Goal: Task Accomplishment & Management: Complete application form

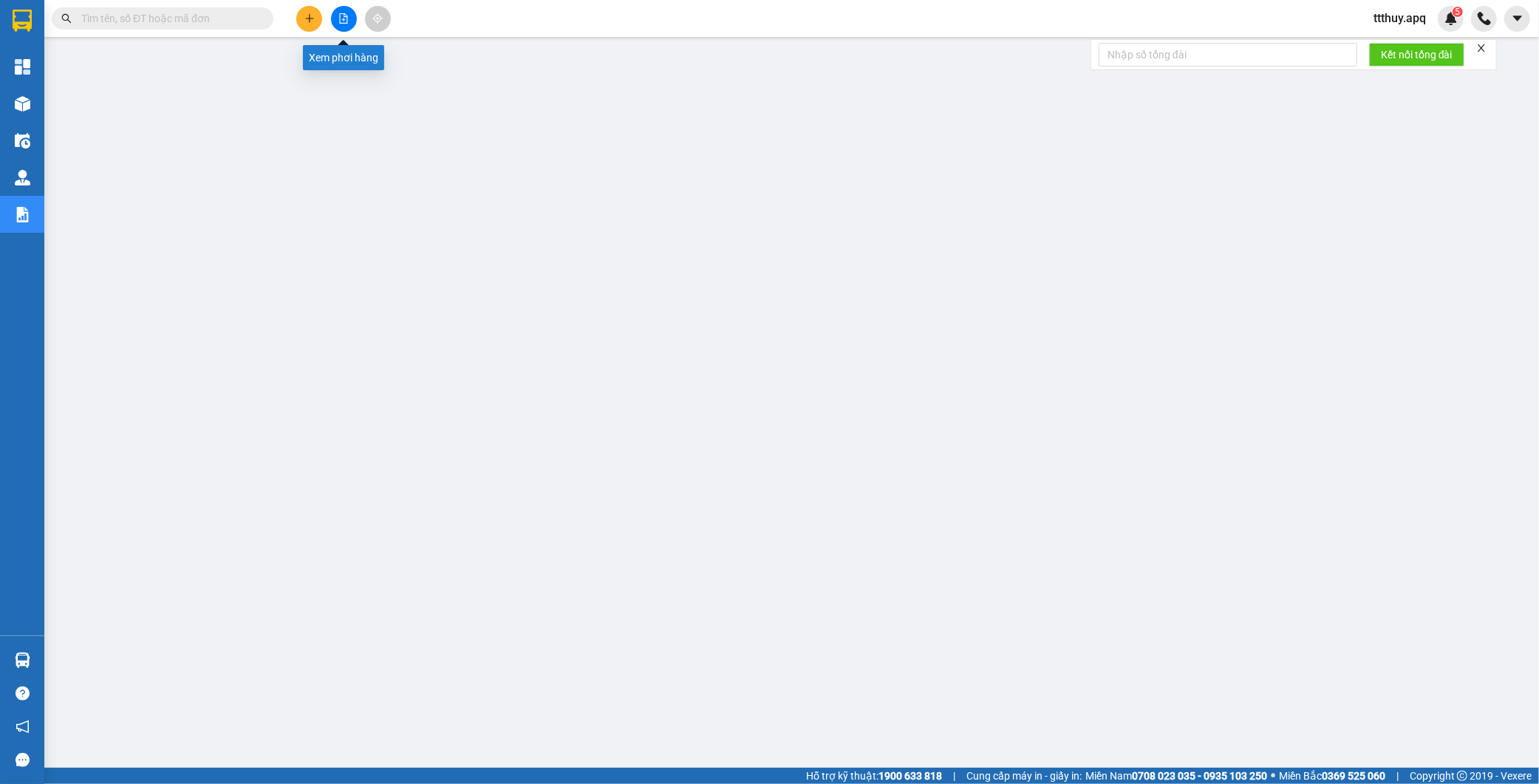
click at [345, 24] on button at bounding box center [344, 19] width 26 height 26
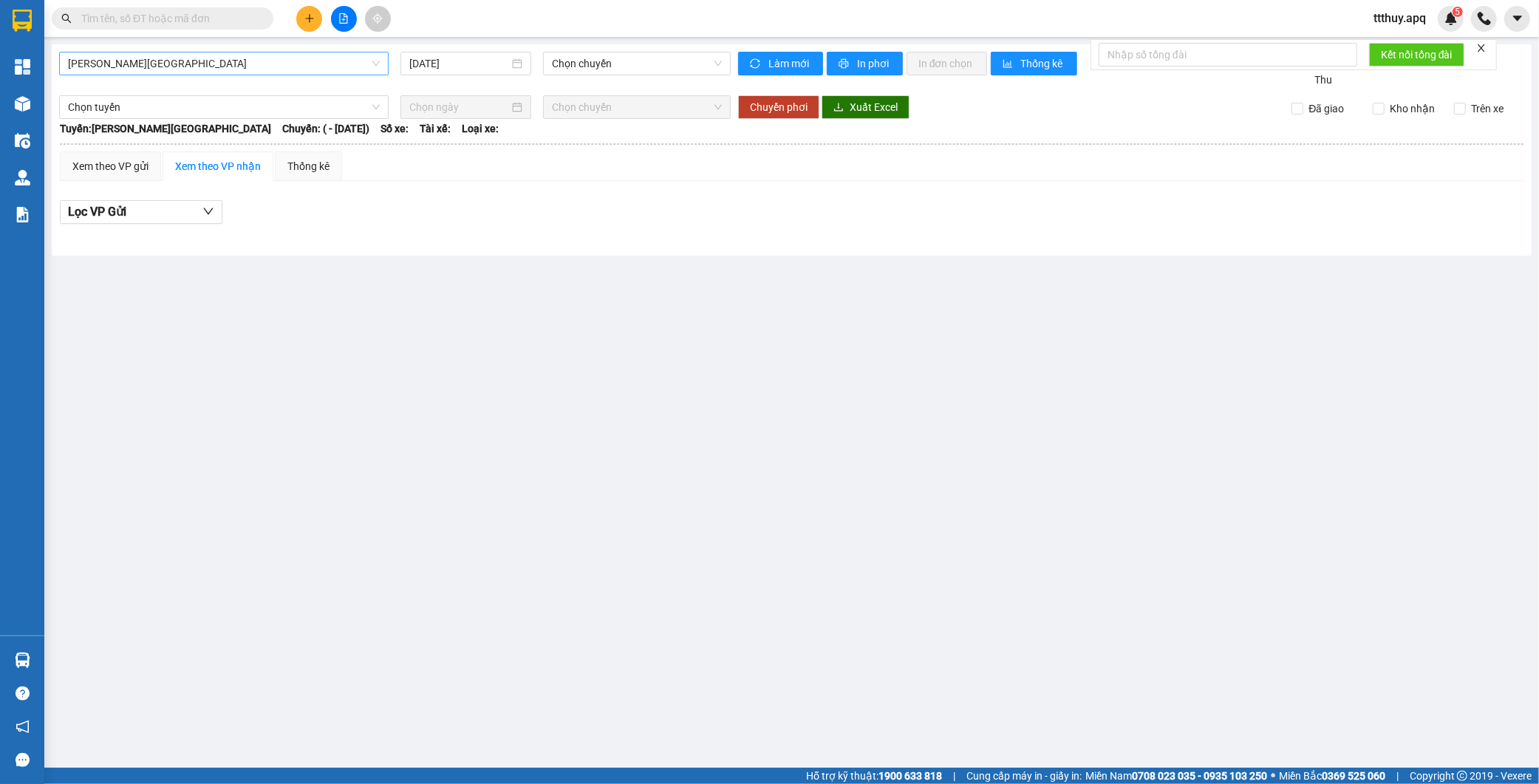
click at [219, 67] on span "Gia Lâm - Mỹ Đình" at bounding box center [224, 64] width 312 height 22
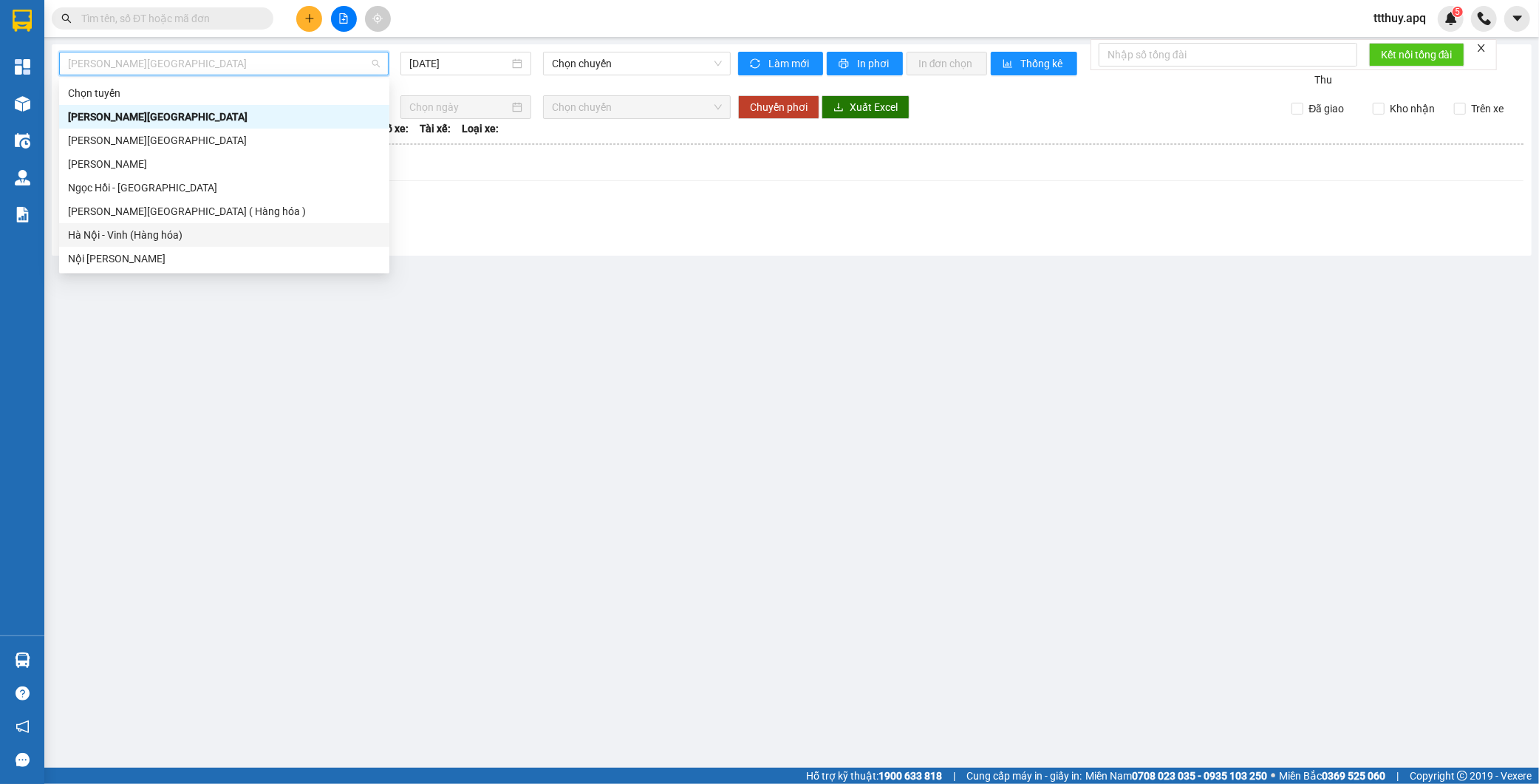
click at [152, 230] on div "Hà Nội - Vinh (Hàng hóa)" at bounding box center [224, 235] width 313 height 16
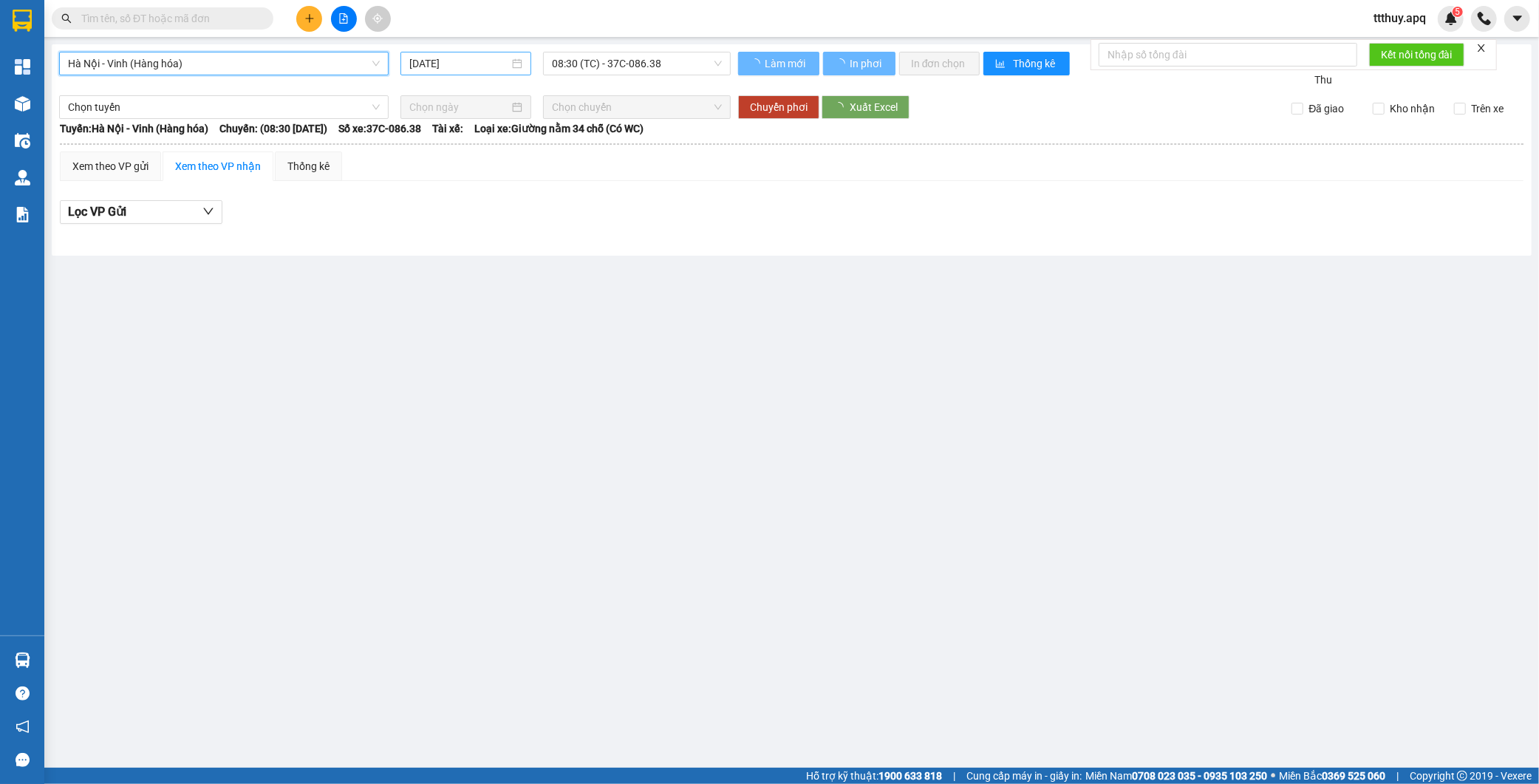
click at [456, 65] on input "13/09/2025" at bounding box center [459, 64] width 100 height 16
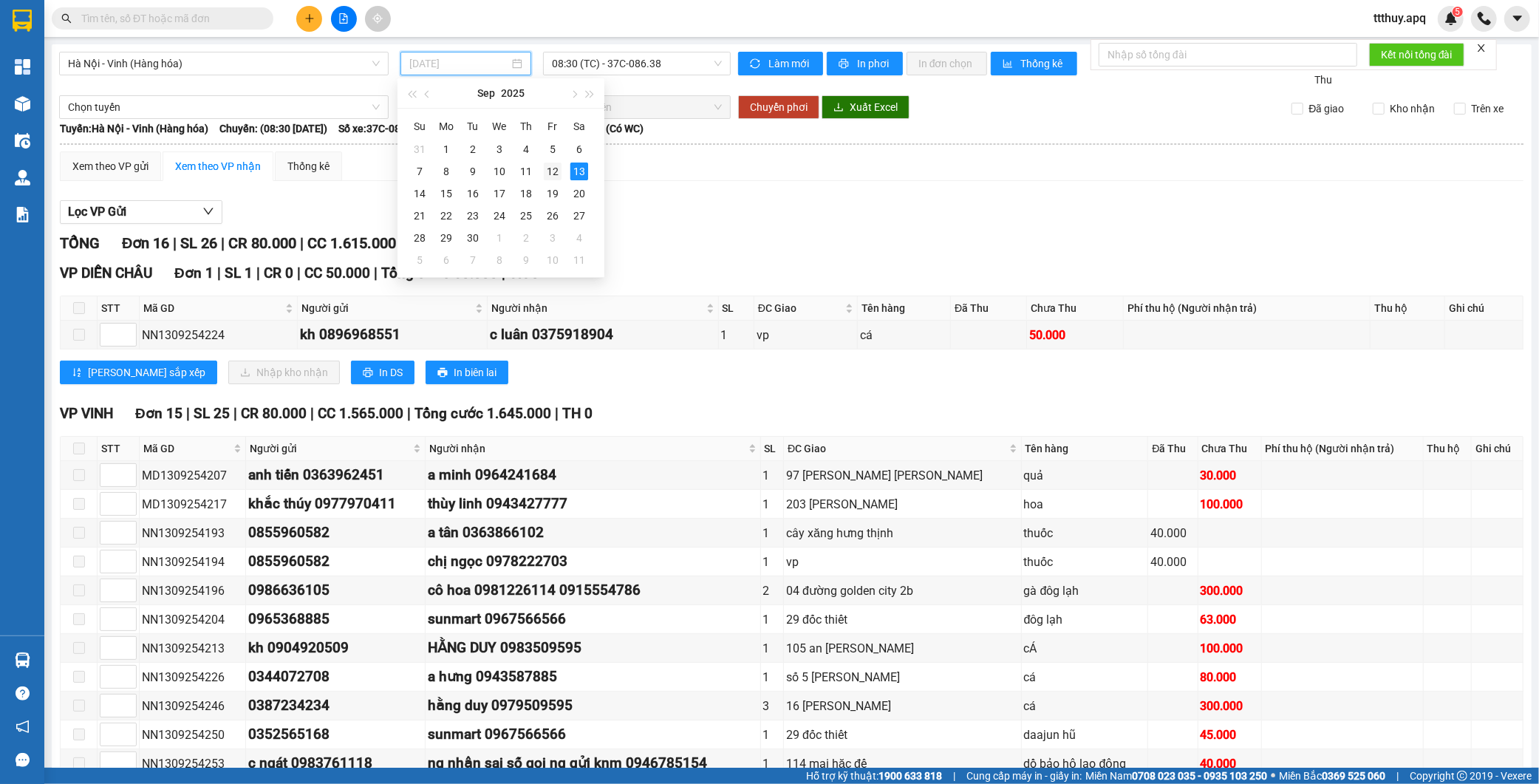
click at [550, 172] on div "12" at bounding box center [553, 172] width 18 height 18
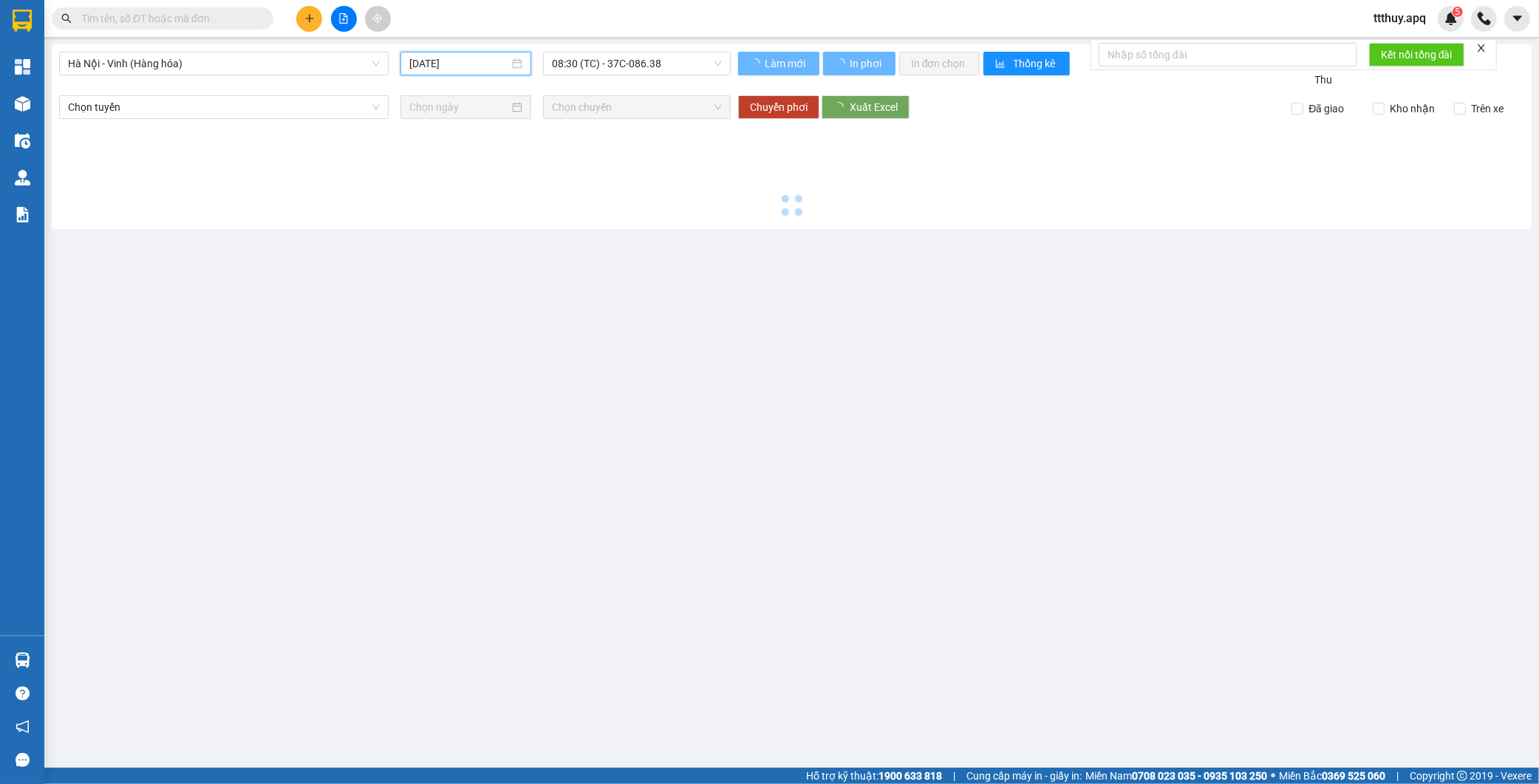
type input "12/09/2025"
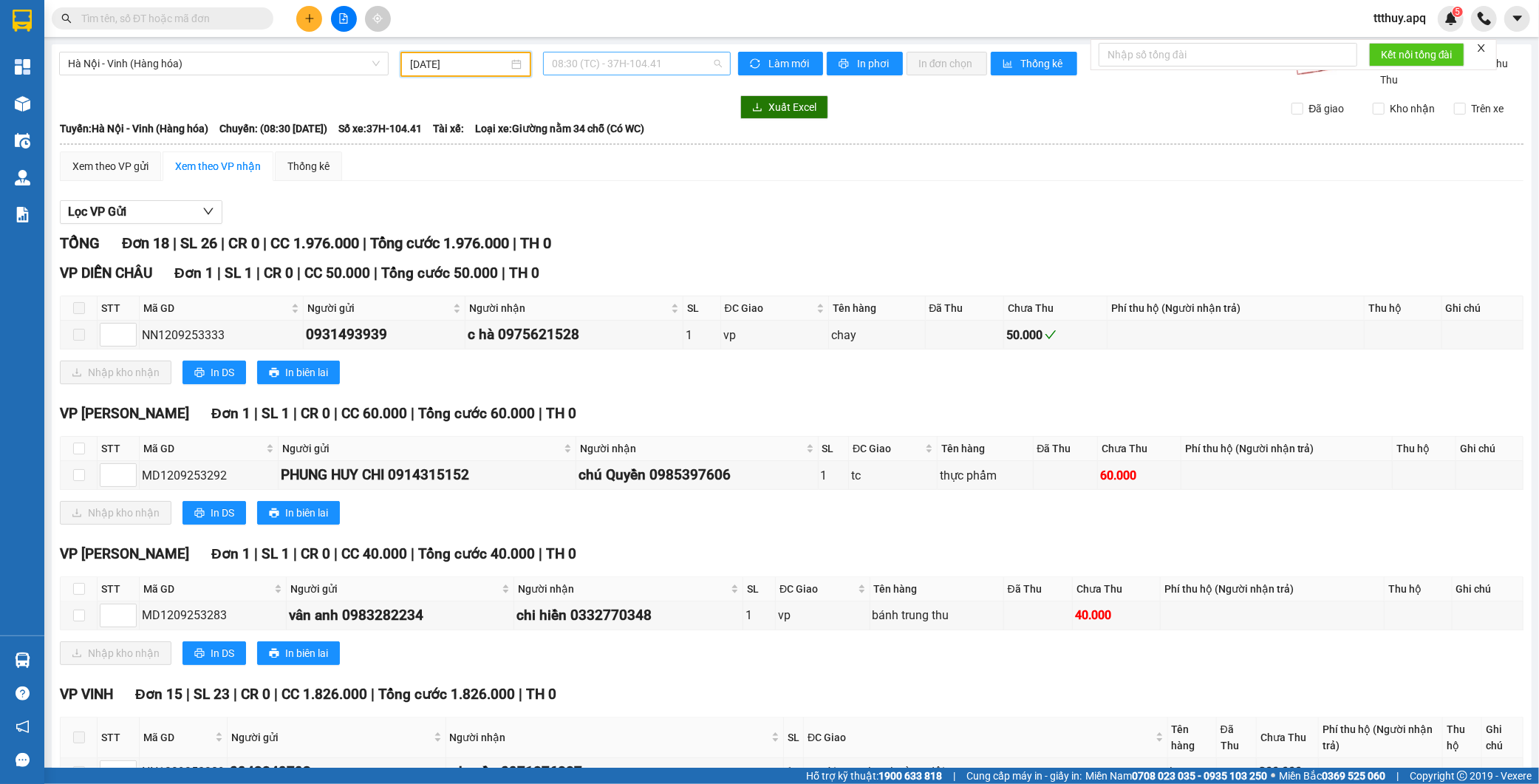
click at [661, 62] on span "08:30 (TC) - 37H-104.41" at bounding box center [637, 64] width 170 height 22
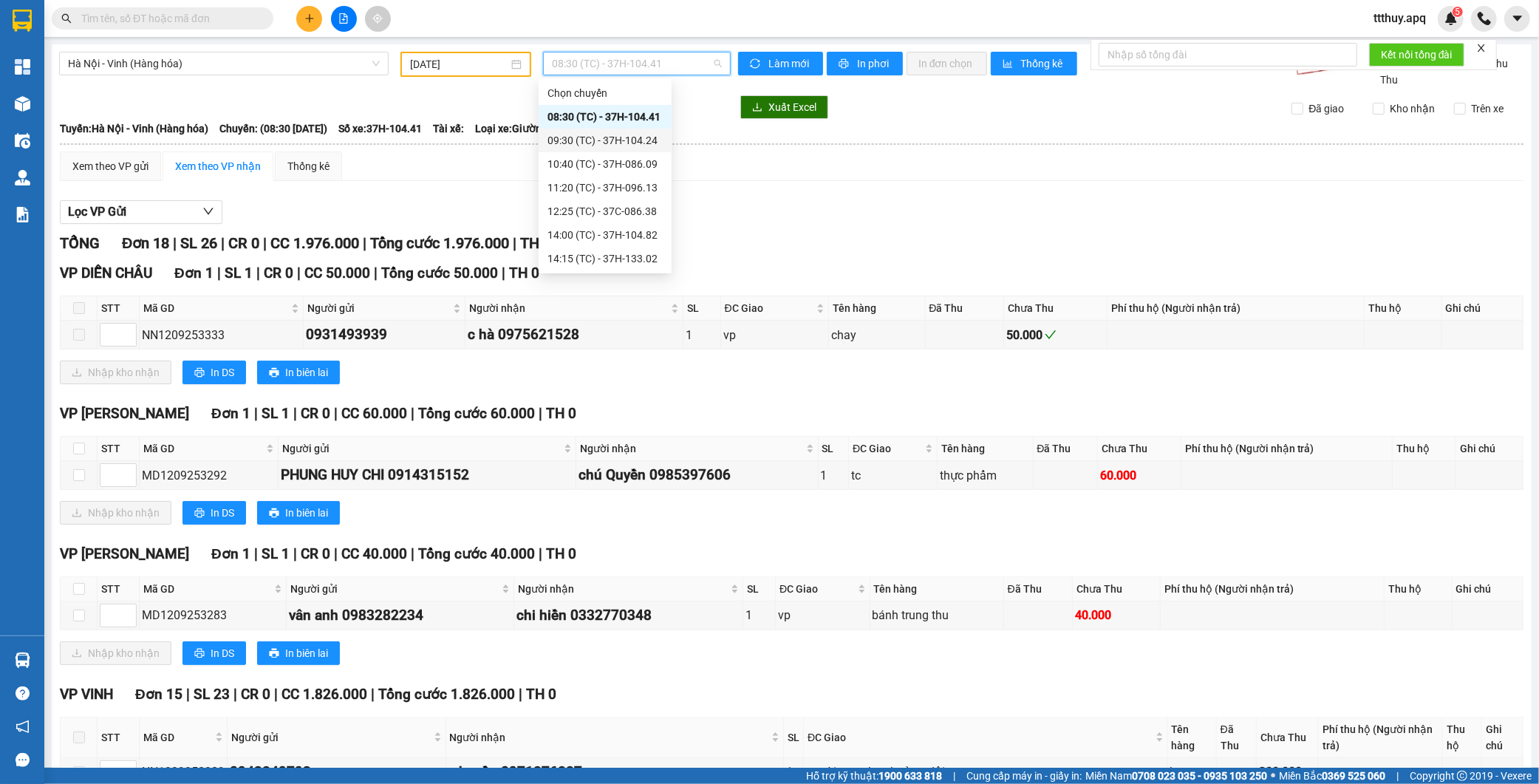
click at [636, 141] on div "09:30 (TC) - 37H-104.24" at bounding box center [605, 140] width 115 height 16
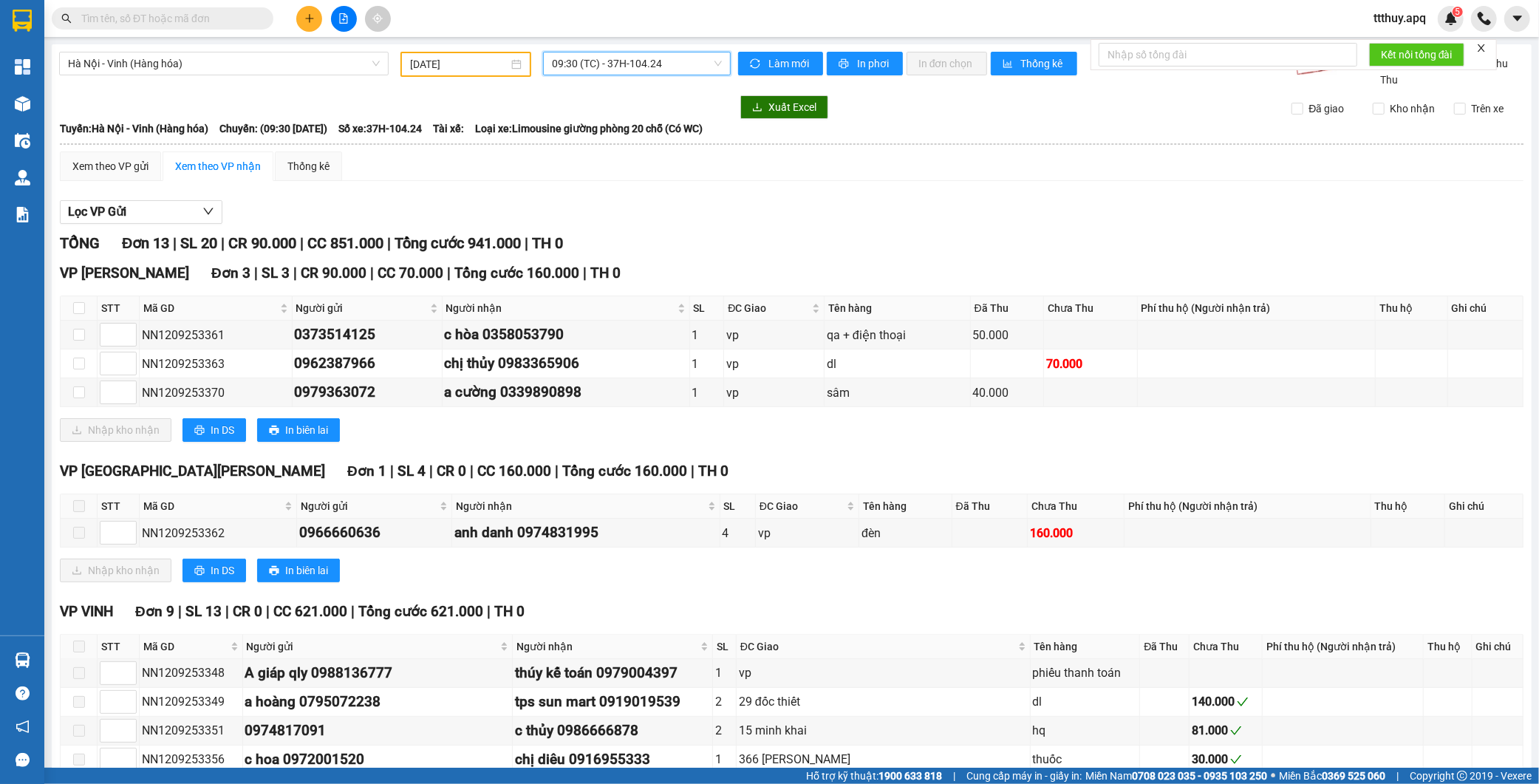
click at [652, 62] on span "09:30 (TC) - 37H-104.24" at bounding box center [637, 64] width 170 height 22
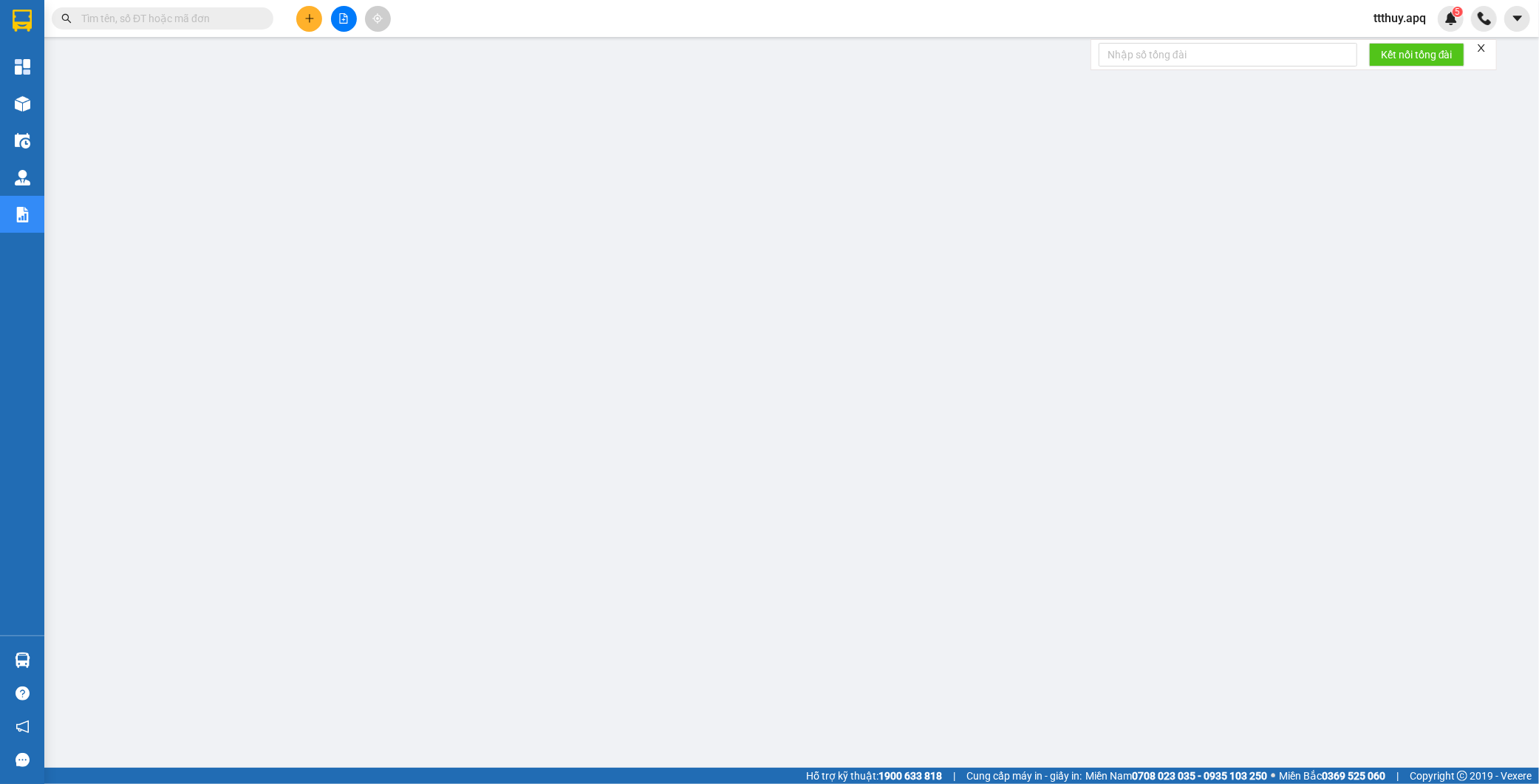
click at [169, 17] on input "text" at bounding box center [168, 19] width 175 height 16
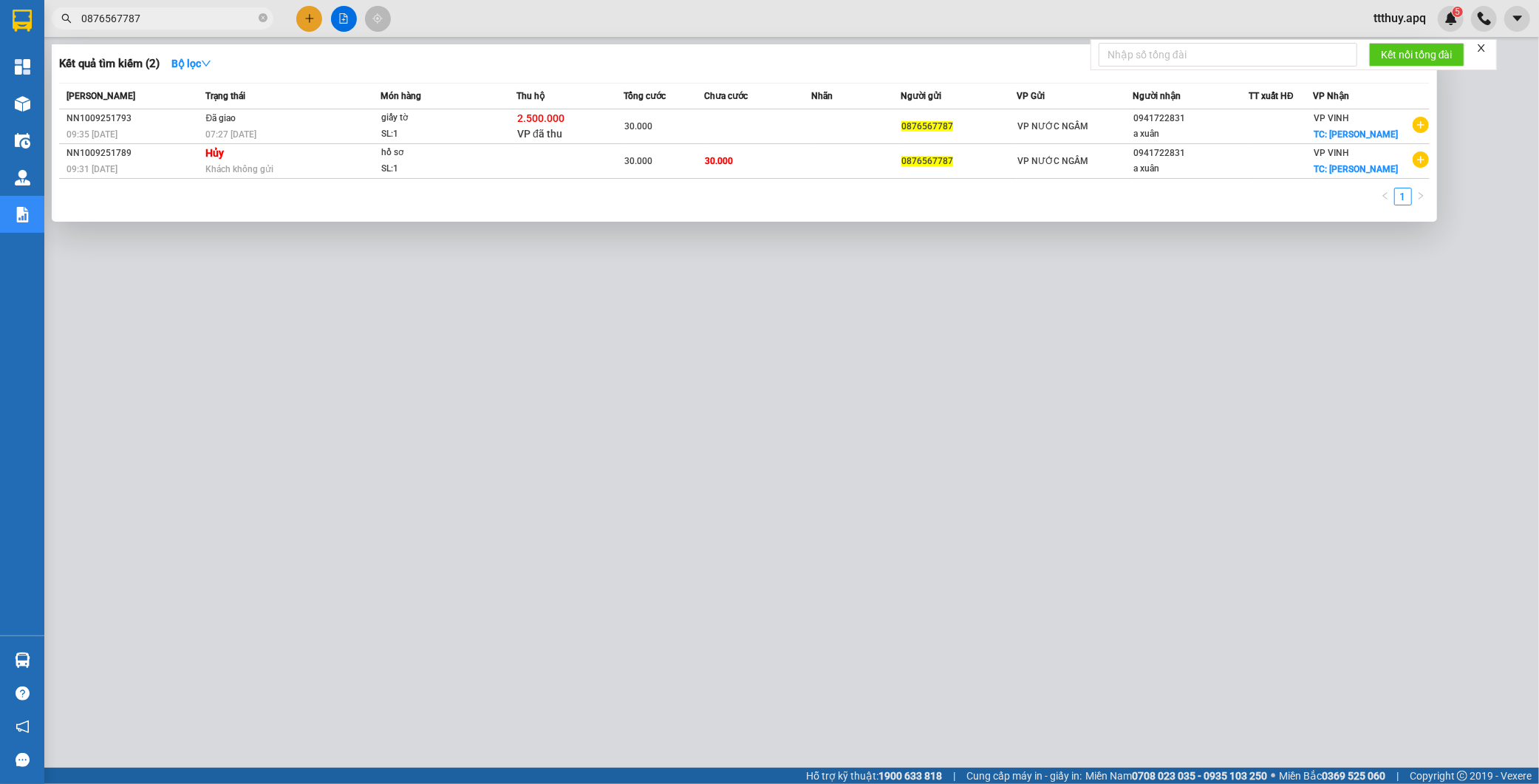
type input "0876567787"
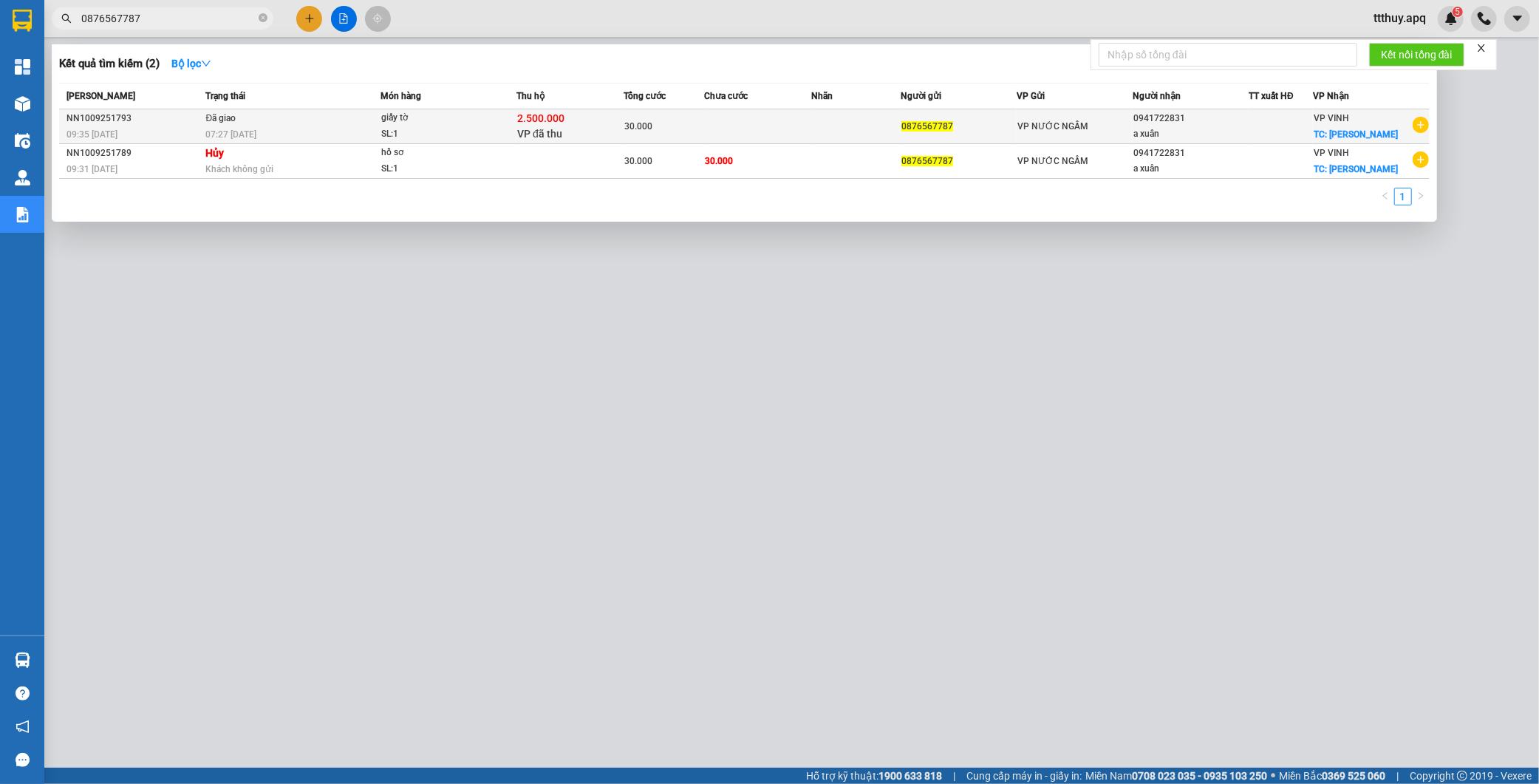
click at [646, 139] on td "30.000" at bounding box center [664, 126] width 80 height 35
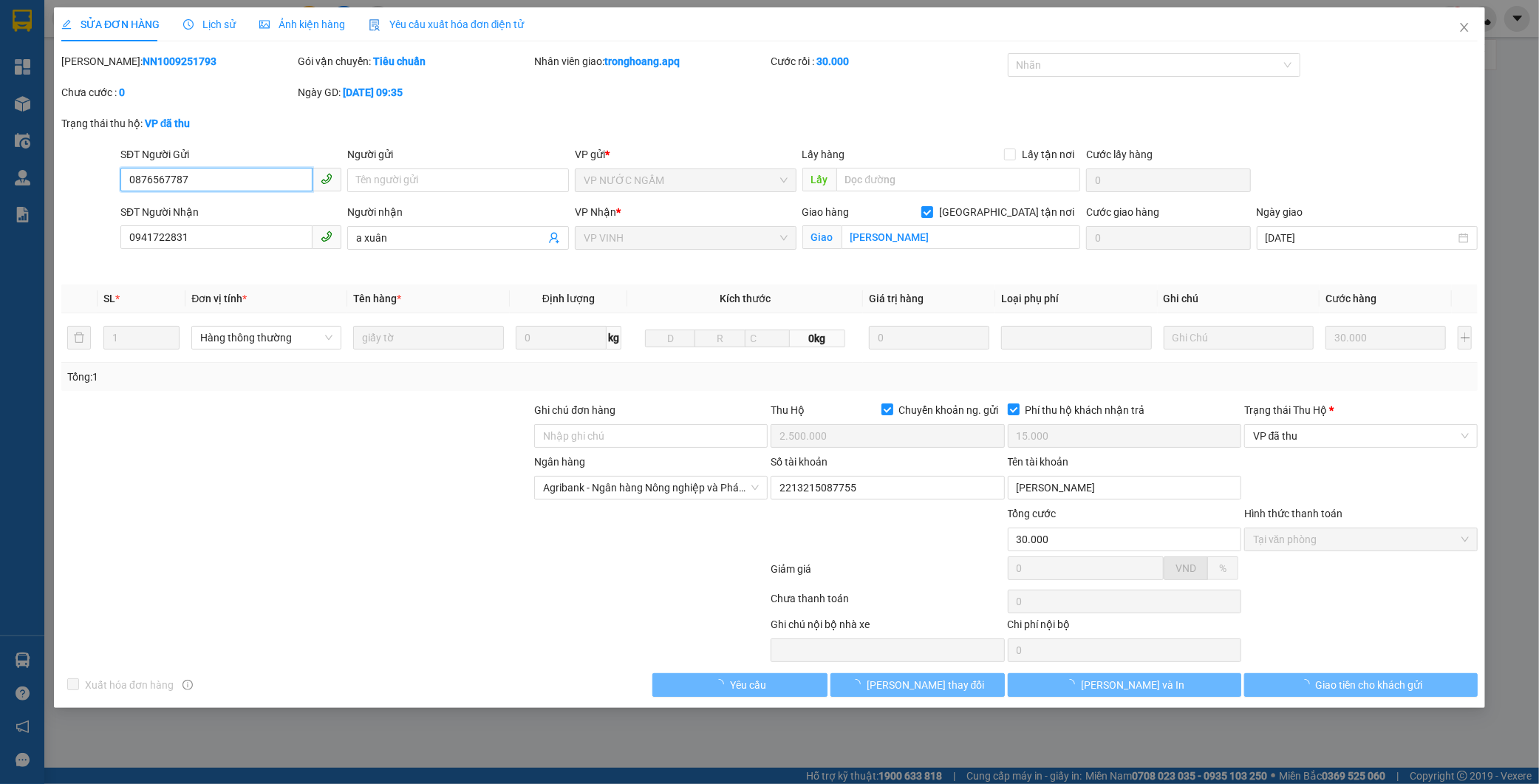
type input "0876567787"
type input "0941722831"
type input "a xuân"
checkbox input "true"
type input "[PERSON_NAME]"
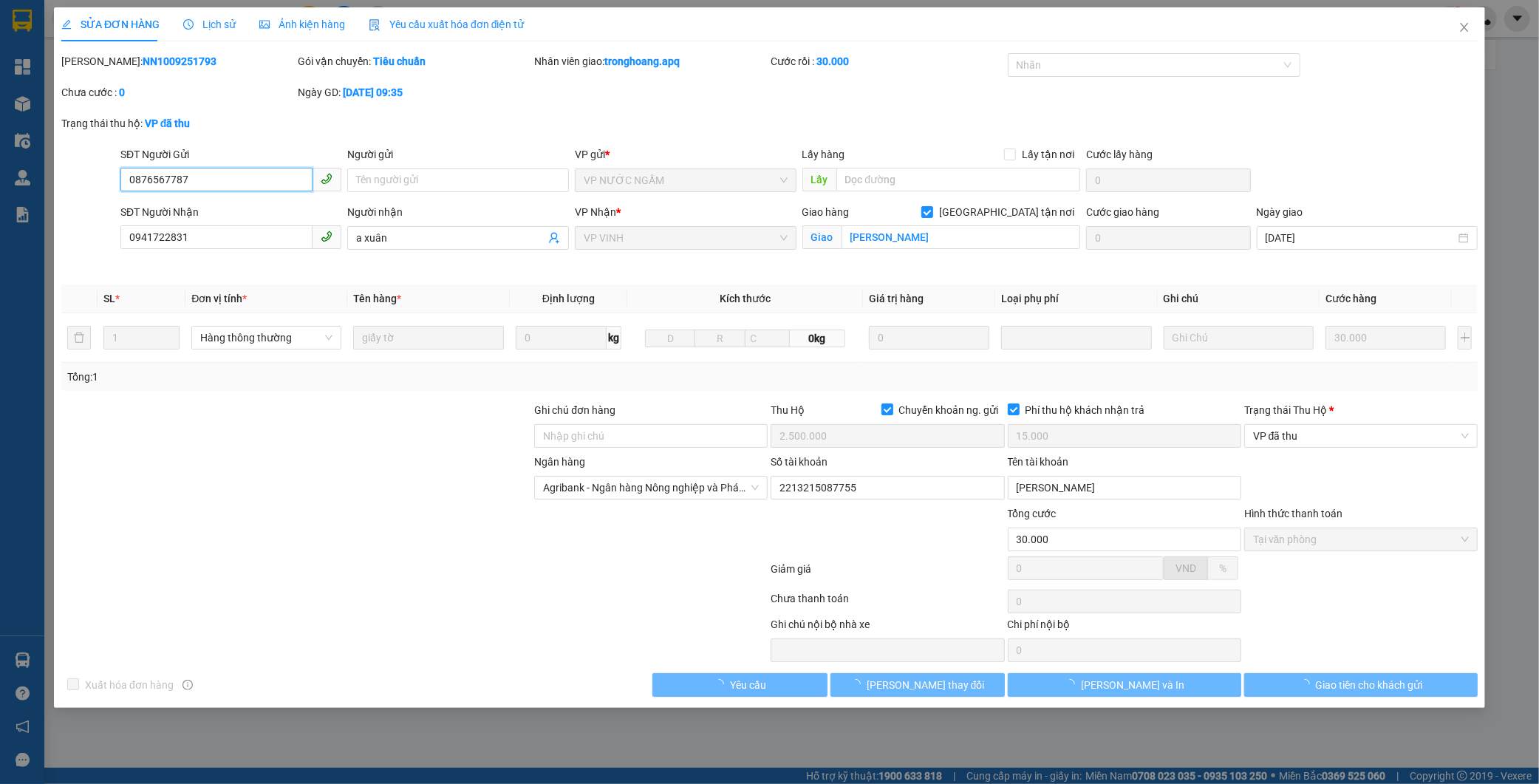
checkbox input "true"
type input "2.500.000"
type input "15.000"
type input "30.000"
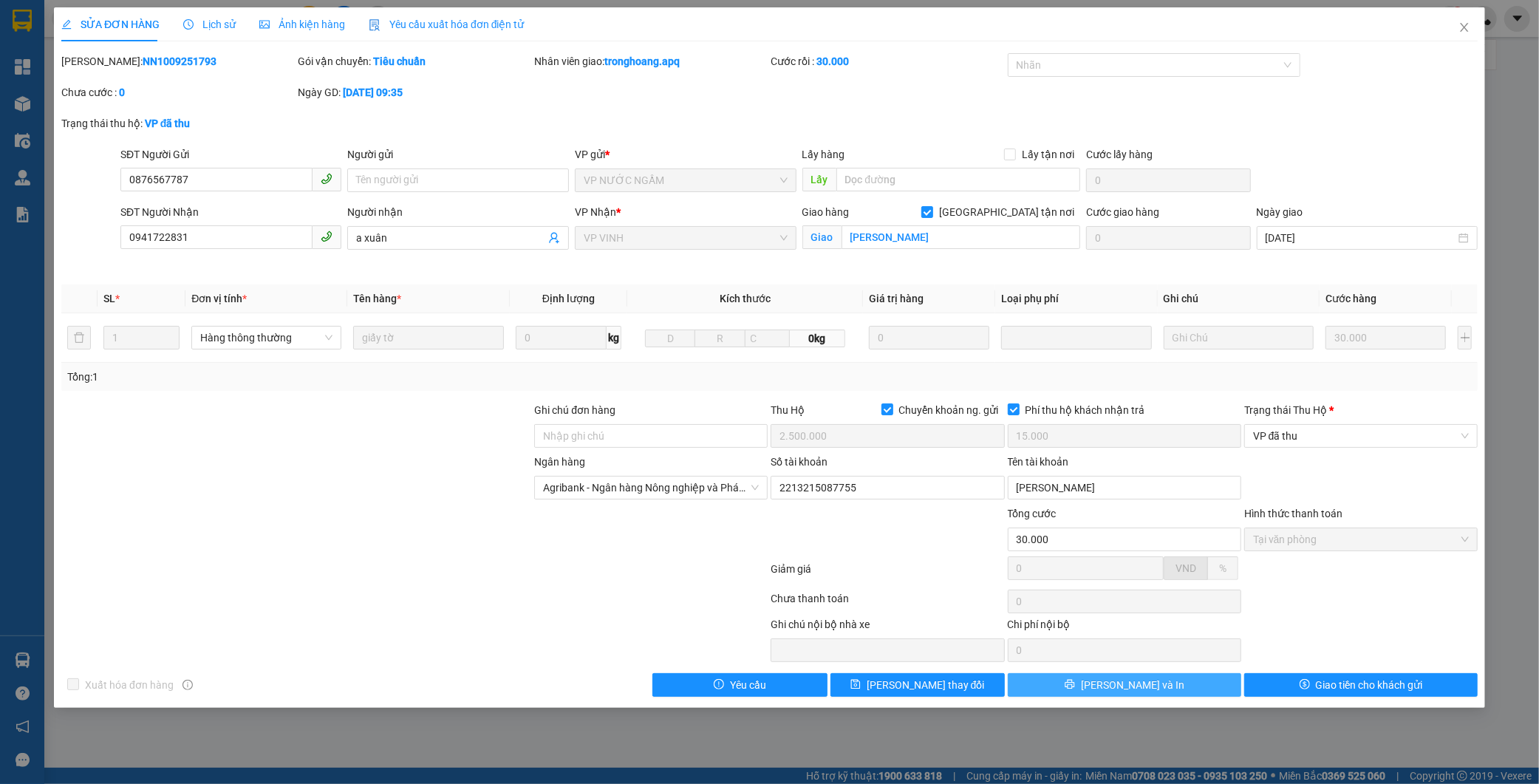
click at [1192, 684] on button "[PERSON_NAME] và In" at bounding box center [1124, 685] width 233 height 24
